Goal: Find specific page/section: Find specific page/section

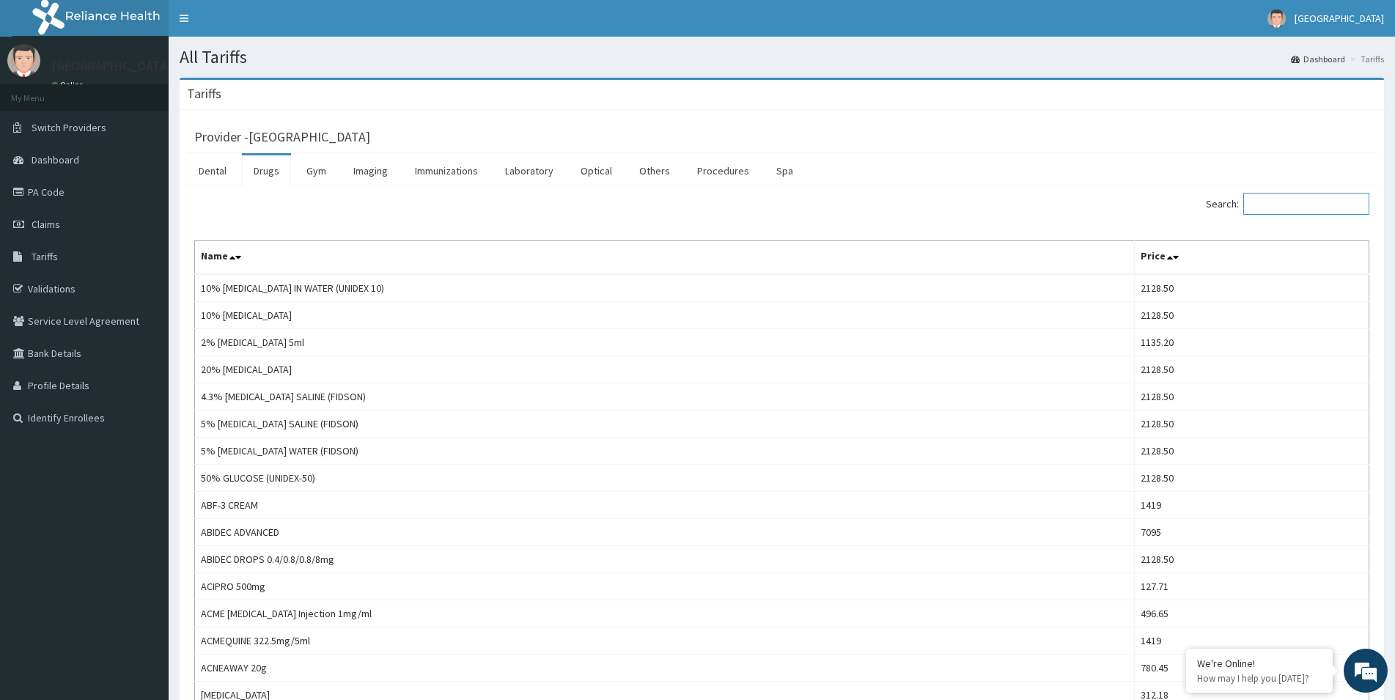
click at [1292, 207] on input "Search:" at bounding box center [1306, 204] width 126 height 22
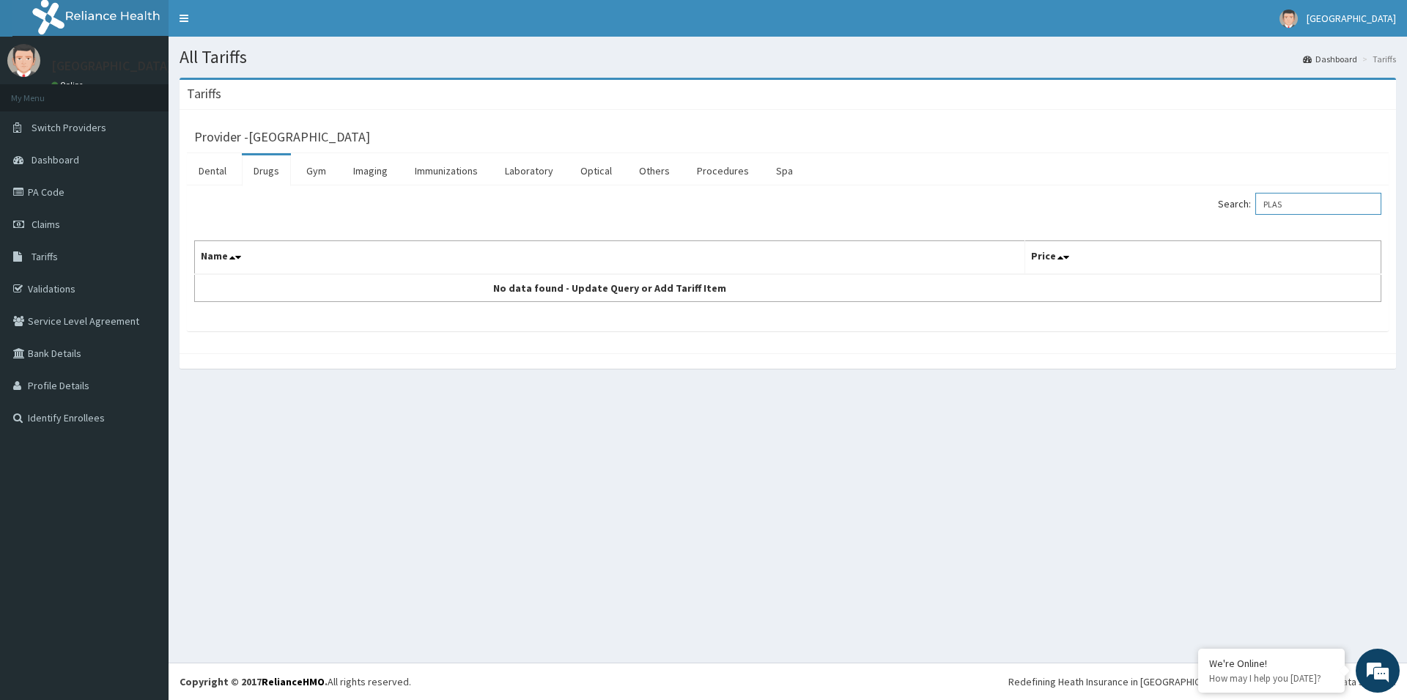
type input "PLAS"
click at [264, 166] on link "Drugs" at bounding box center [266, 170] width 49 height 31
click at [1282, 204] on input "Search:" at bounding box center [1318, 204] width 126 height 22
click at [210, 173] on link "Dental" at bounding box center [212, 170] width 51 height 31
click at [265, 173] on link "Drugs" at bounding box center [266, 170] width 49 height 31
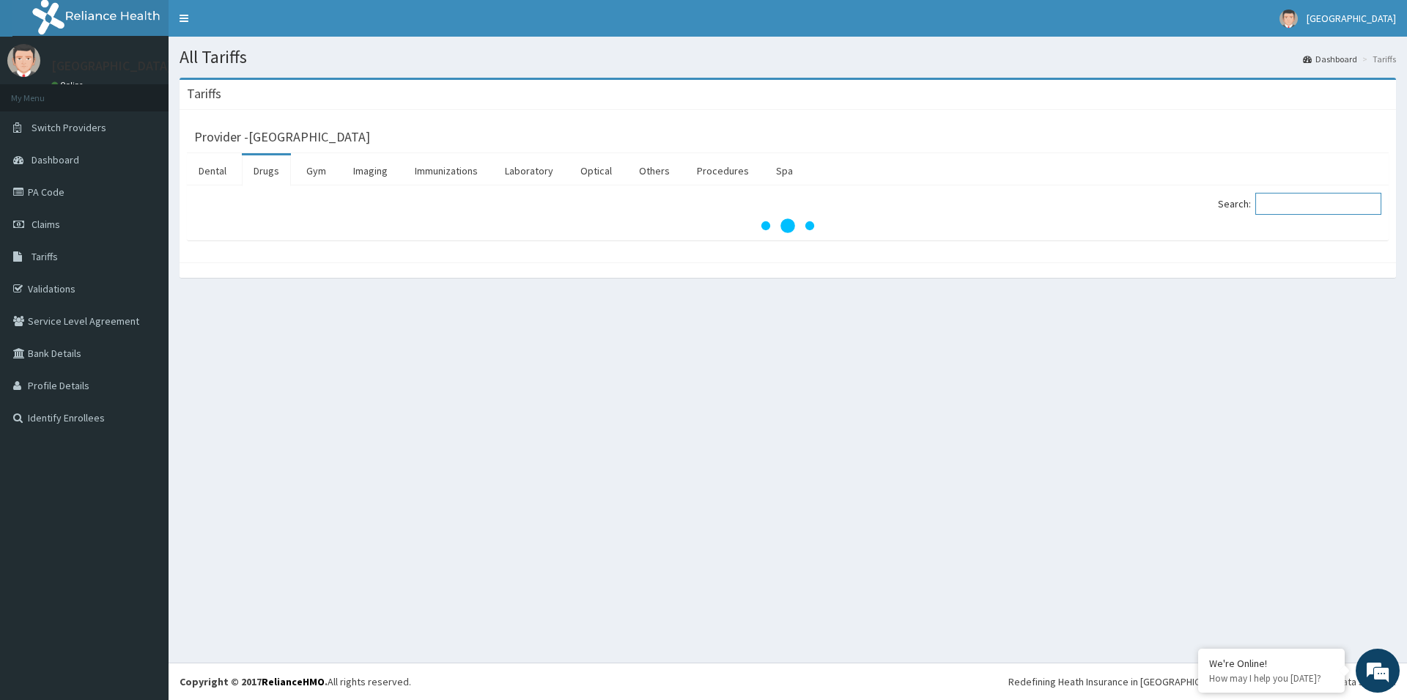
click at [1280, 207] on input "Search:" at bounding box center [1318, 204] width 126 height 22
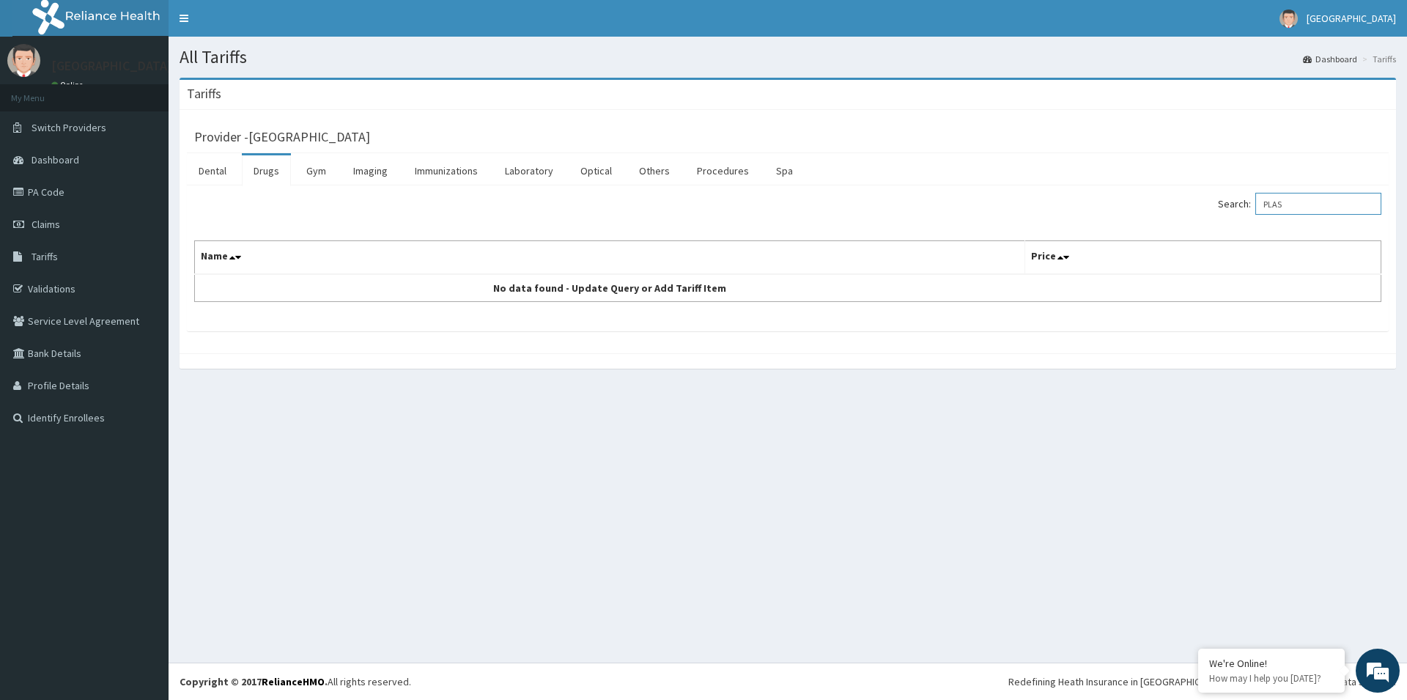
drag, startPoint x: 1302, startPoint y: 207, endPoint x: 1272, endPoint y: 210, distance: 30.1
click at [1272, 210] on input "PLAS" at bounding box center [1318, 204] width 126 height 22
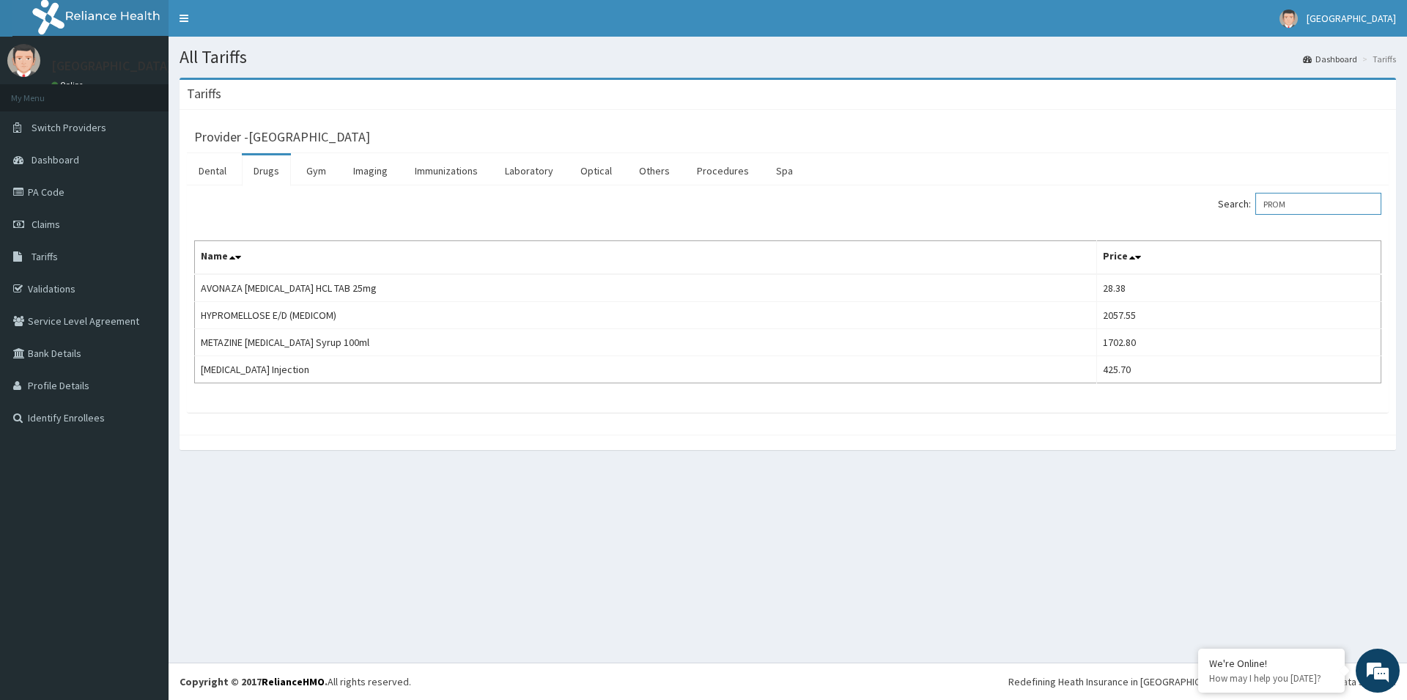
type input "PROM"
